Goal: Transaction & Acquisition: Download file/media

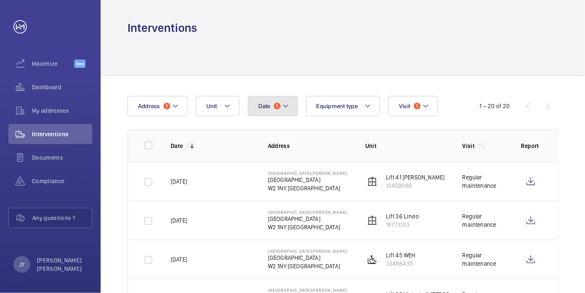
click at [291, 109] on button "Date 1" at bounding box center [273, 106] width 50 height 20
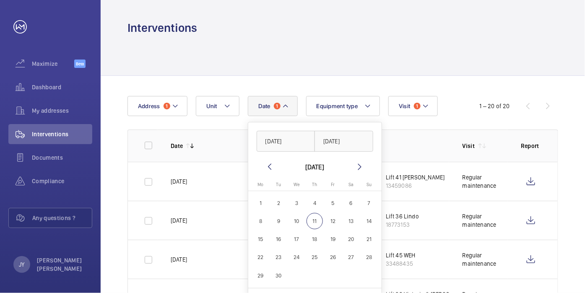
click at [362, 167] on mat-icon at bounding box center [360, 167] width 10 height 10
click at [271, 173] on mat-calendar "[DATE] [DATE] Mo [DATE] Tu [DATE] We [DATE] Th [DATE] Fr [DATE] Sa [DATE] [DATE…" at bounding box center [314, 225] width 133 height 126
click at [268, 171] on mat-icon at bounding box center [270, 167] width 10 height 10
click at [328, 199] on span "1" at bounding box center [333, 203] width 16 height 16
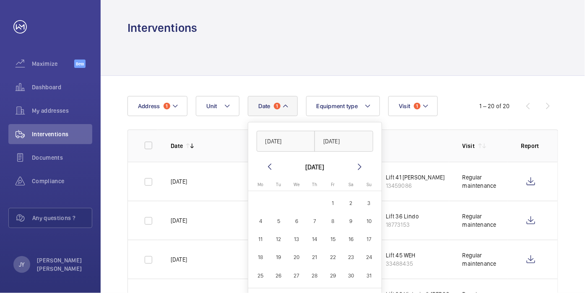
type input "[DATE]"
click at [370, 275] on span "31" at bounding box center [369, 276] width 16 height 16
type input "[DATE]"
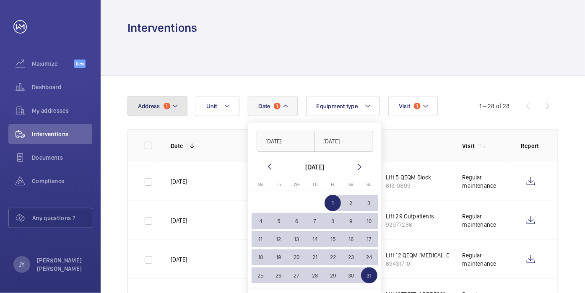
click at [178, 105] on mat-icon at bounding box center [175, 106] width 7 height 10
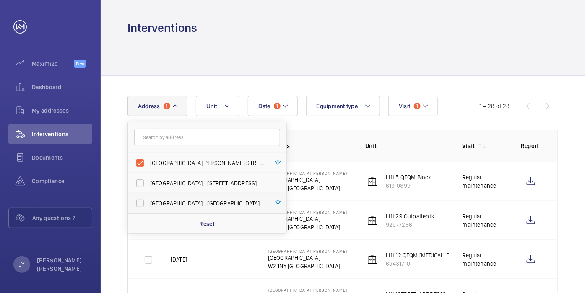
click at [142, 200] on label "[GEOGRAPHIC_DATA] - [GEOGRAPHIC_DATA]" at bounding box center [201, 203] width 146 height 20
click at [142, 200] on input "[GEOGRAPHIC_DATA] - [GEOGRAPHIC_DATA]" at bounding box center [140, 203] width 17 height 17
checkbox input "true"
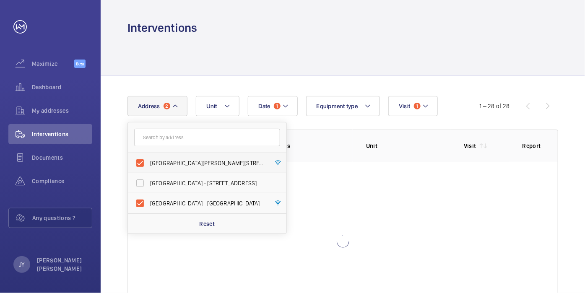
click at [143, 159] on label "[GEOGRAPHIC_DATA][PERSON_NAME][STREET_ADDRESS]" at bounding box center [201, 163] width 146 height 20
click at [143, 159] on input "[GEOGRAPHIC_DATA][PERSON_NAME][STREET_ADDRESS]" at bounding box center [140, 163] width 17 height 17
checkbox input "false"
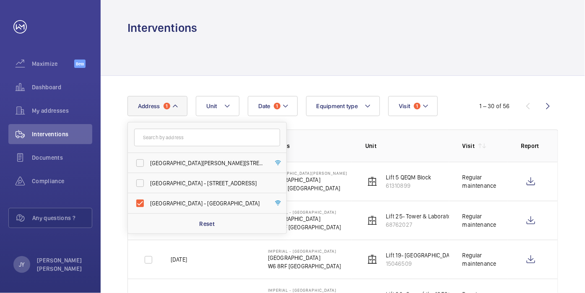
click at [361, 63] on div at bounding box center [342, 56] width 431 height 40
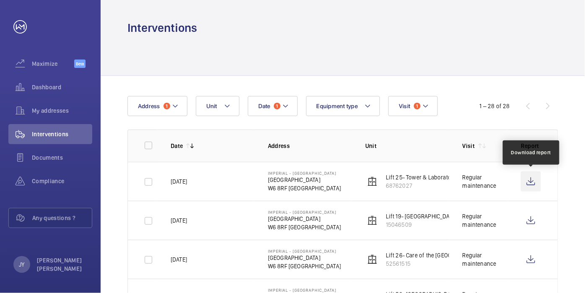
click at [533, 184] on wm-front-icon-button at bounding box center [531, 182] width 20 height 20
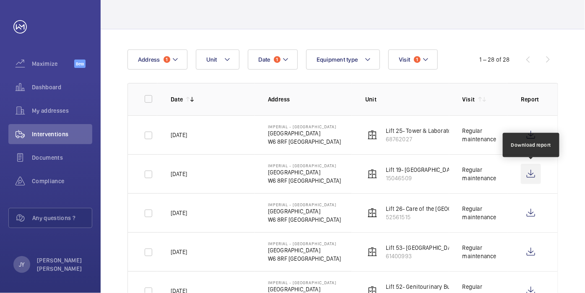
click at [533, 172] on wm-front-icon-button at bounding box center [531, 174] width 20 height 20
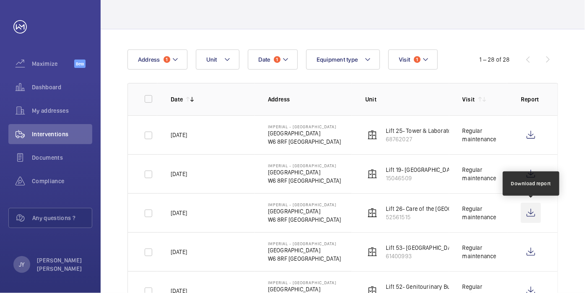
click at [530, 217] on wm-front-icon-button at bounding box center [531, 213] width 20 height 20
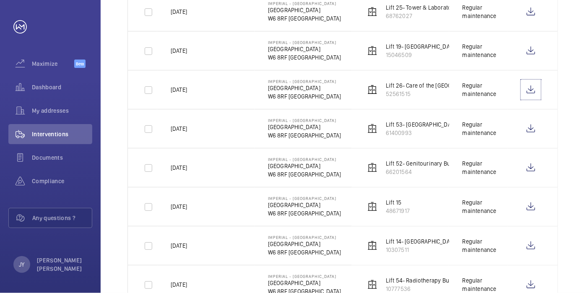
scroll to position [186, 0]
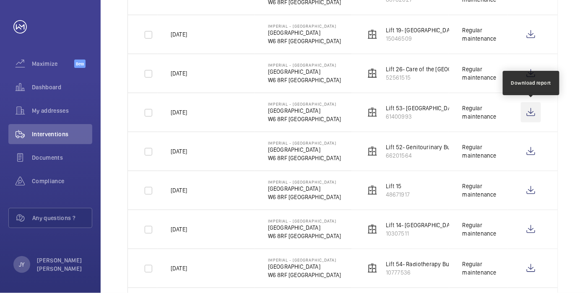
click at [528, 114] on wm-front-icon-button at bounding box center [531, 112] width 20 height 20
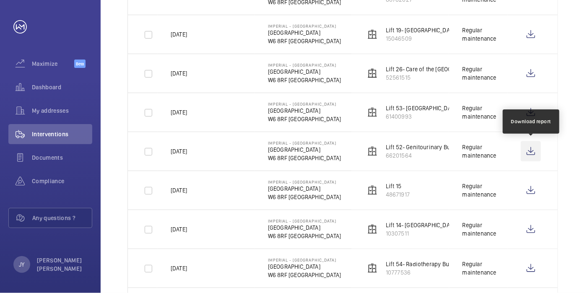
click at [533, 156] on wm-front-icon-button at bounding box center [531, 151] width 20 height 20
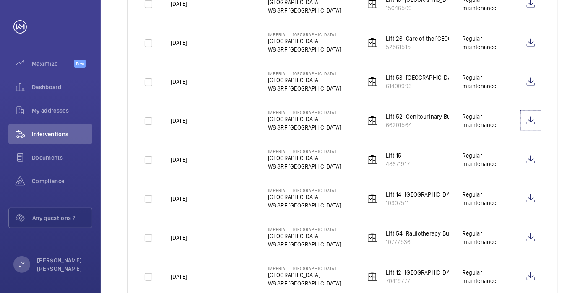
scroll to position [233, 0]
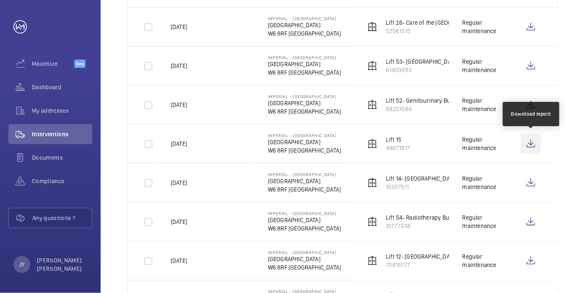
click at [538, 146] on wm-front-icon-button at bounding box center [531, 144] width 20 height 20
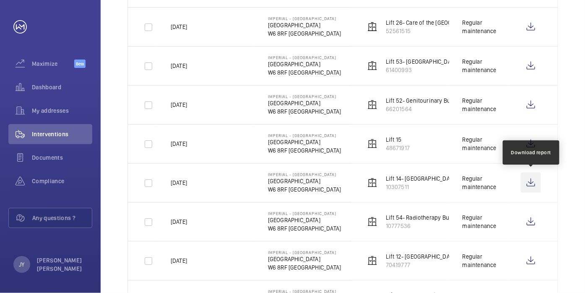
click at [533, 186] on wm-front-icon-button at bounding box center [531, 183] width 20 height 20
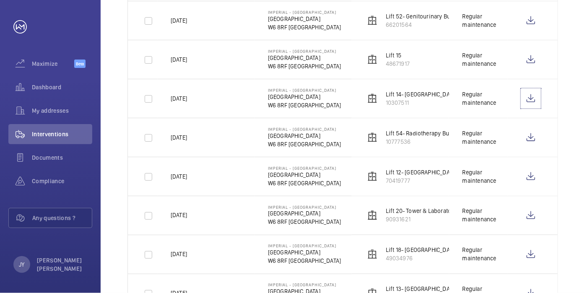
scroll to position [372, 0]
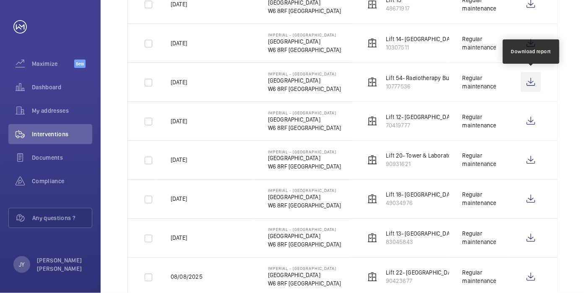
click at [531, 83] on wm-front-icon-button at bounding box center [531, 82] width 20 height 20
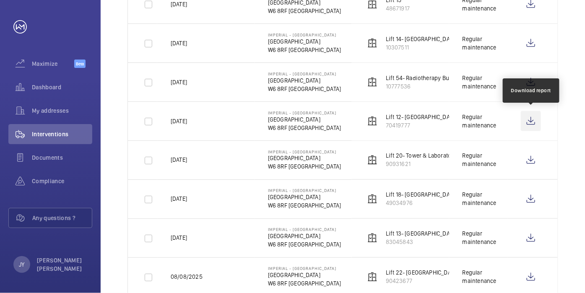
click at [533, 124] on wm-front-icon-button at bounding box center [531, 121] width 20 height 20
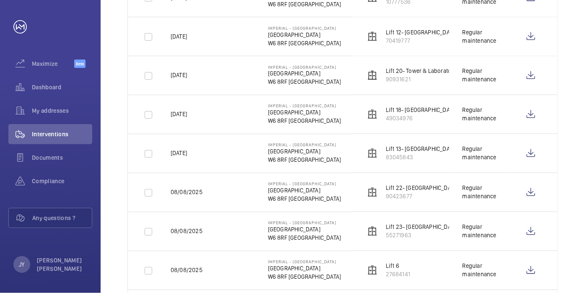
scroll to position [466, 0]
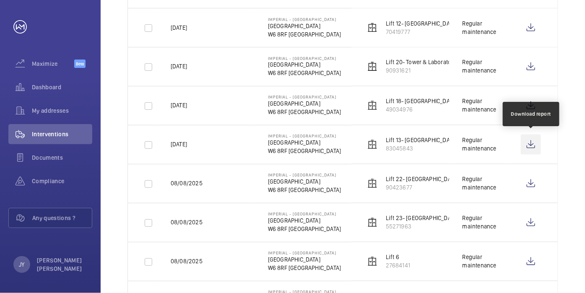
click at [535, 139] on wm-front-icon-button at bounding box center [531, 145] width 20 height 20
click at [568, 130] on div "Date 1 Address 1 Unit Equipment type Visit 1 1 – 28 of 28 Date Address Unit Vis…" at bounding box center [343, 209] width 484 height 1199
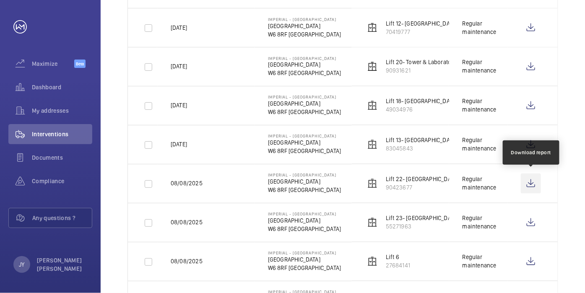
click at [533, 182] on wm-front-icon-button at bounding box center [531, 184] width 20 height 20
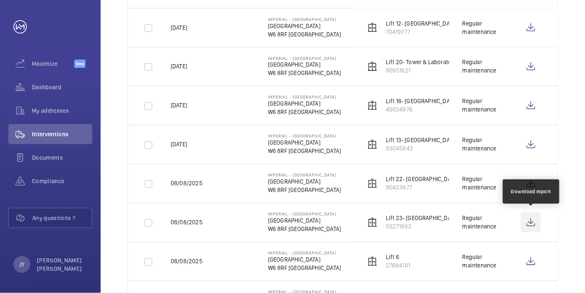
click at [534, 222] on wm-front-icon-button at bounding box center [531, 223] width 20 height 20
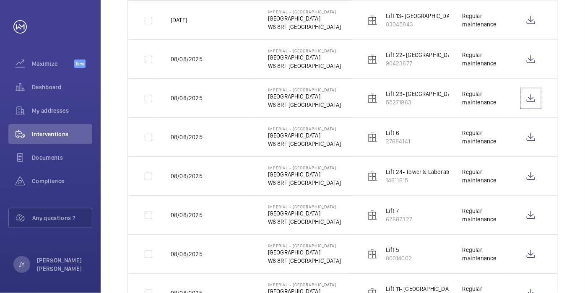
scroll to position [557, 0]
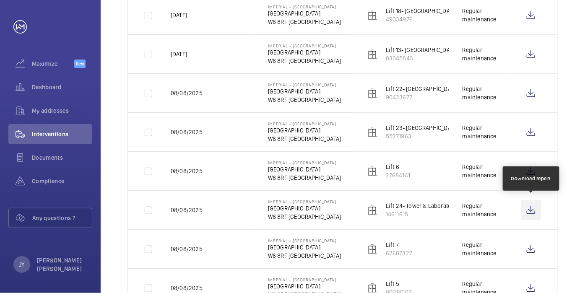
click at [531, 202] on wm-front-icon-button at bounding box center [531, 210] width 20 height 20
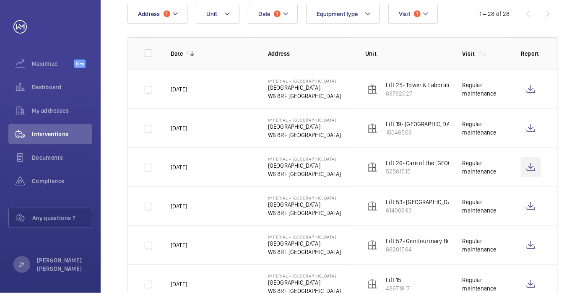
scroll to position [91, 0]
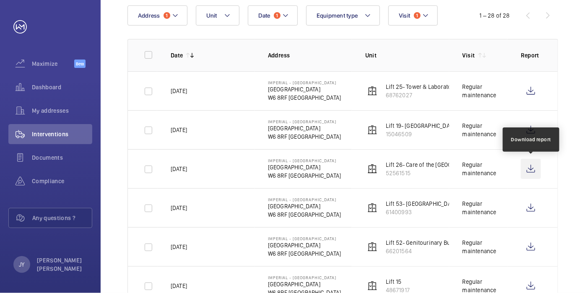
click at [528, 172] on wm-front-icon-button at bounding box center [531, 169] width 20 height 20
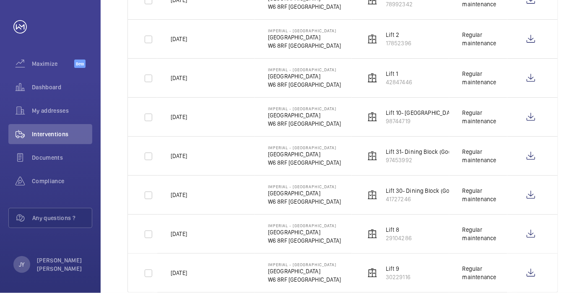
scroll to position [976, 0]
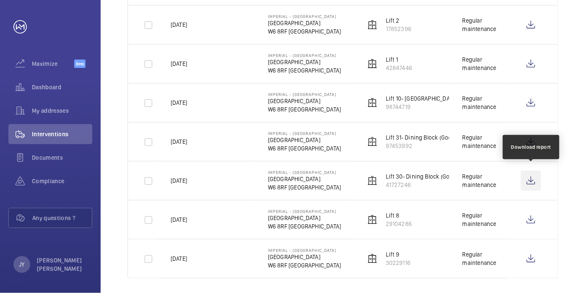
click at [531, 173] on wm-front-icon-button at bounding box center [531, 181] width 20 height 20
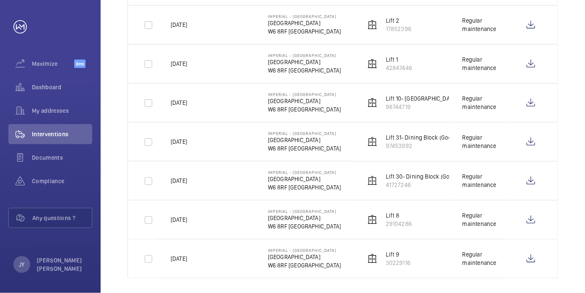
click at [519, 141] on td at bounding box center [532, 141] width 50 height 39
click at [553, 122] on td at bounding box center [532, 141] width 50 height 39
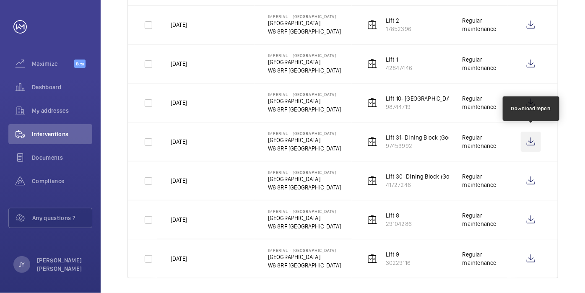
click at [531, 138] on wm-front-icon-button at bounding box center [531, 142] width 20 height 20
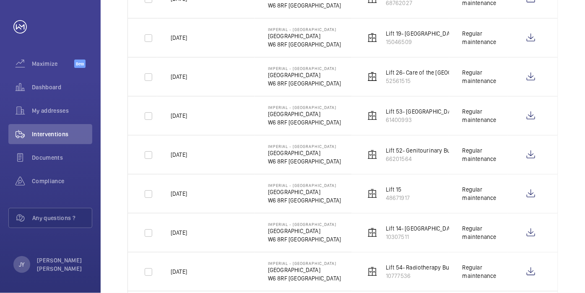
scroll to position [137, 0]
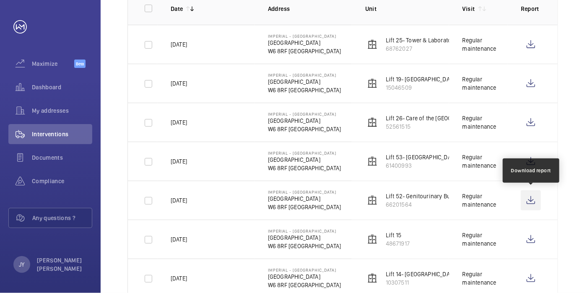
click at [535, 200] on wm-front-icon-button at bounding box center [531, 200] width 20 height 20
